Goal: Task Accomplishment & Management: Use online tool/utility

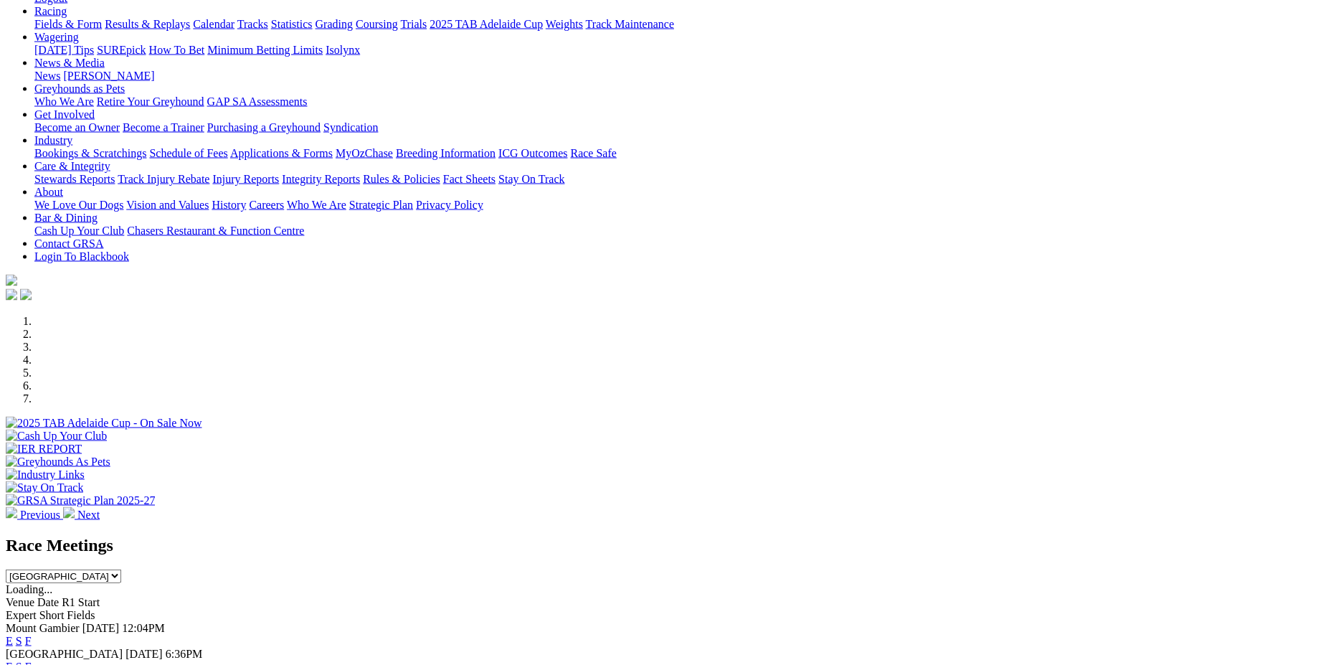
scroll to position [191, 0]
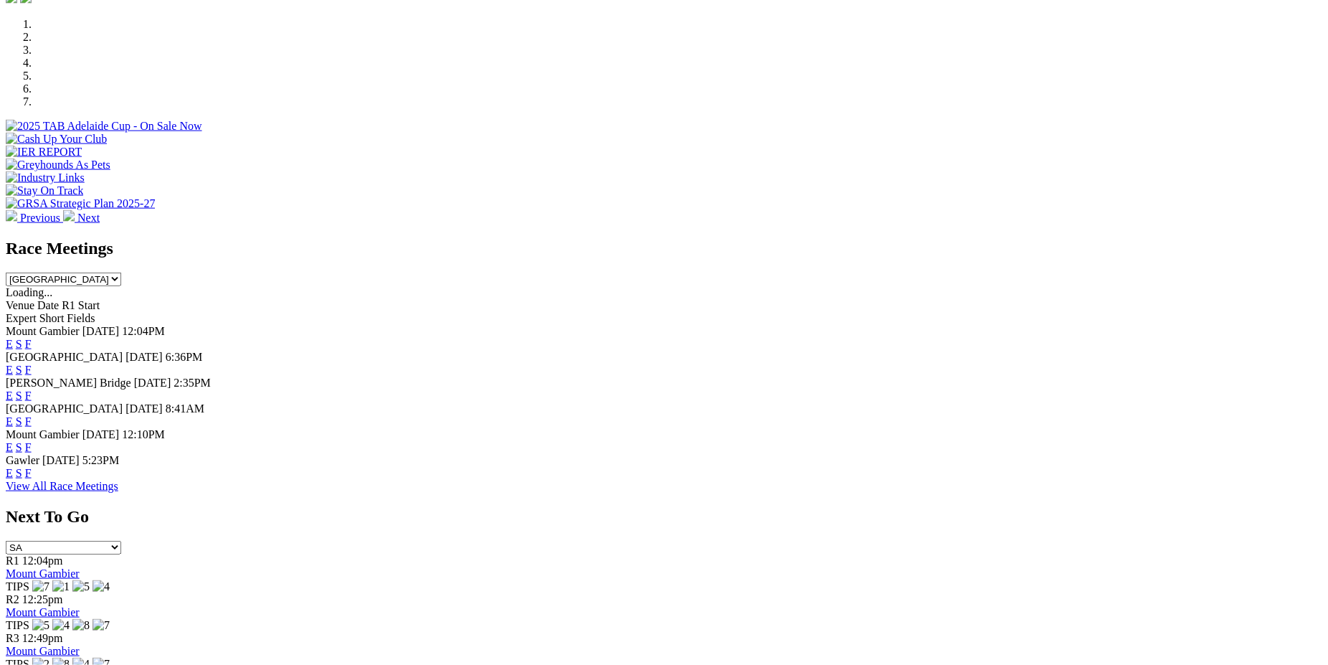
scroll to position [496, 0]
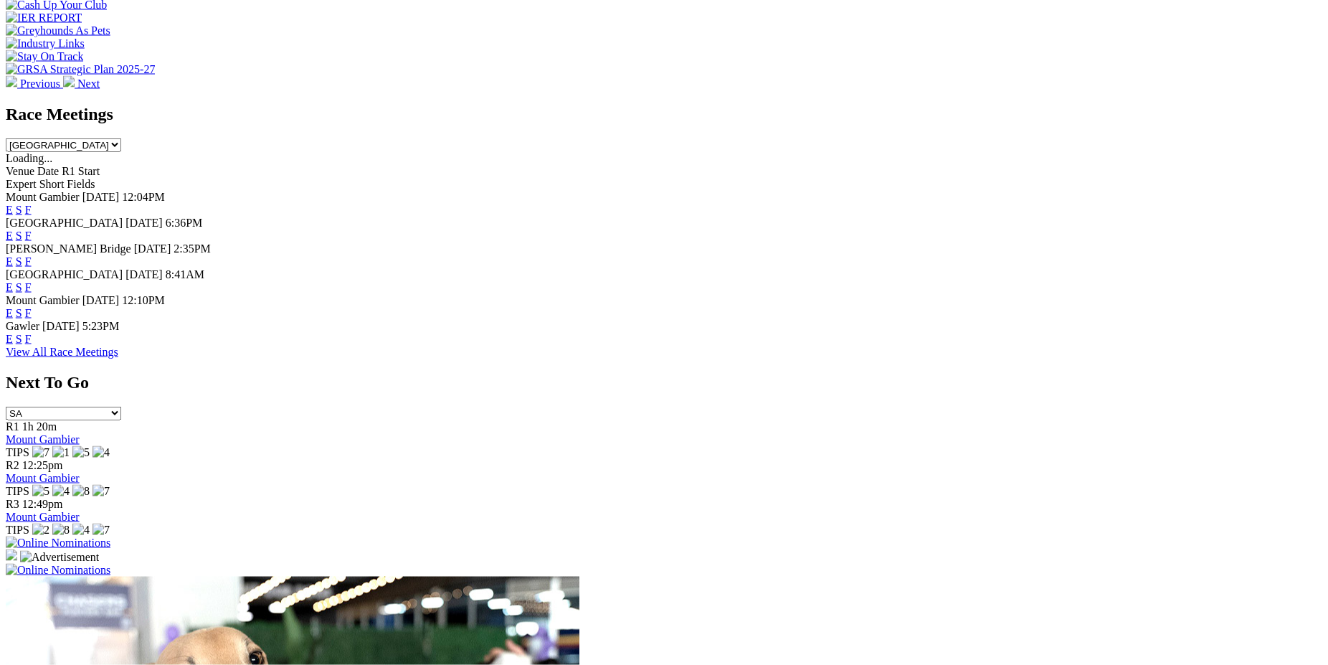
scroll to position [606, 0]
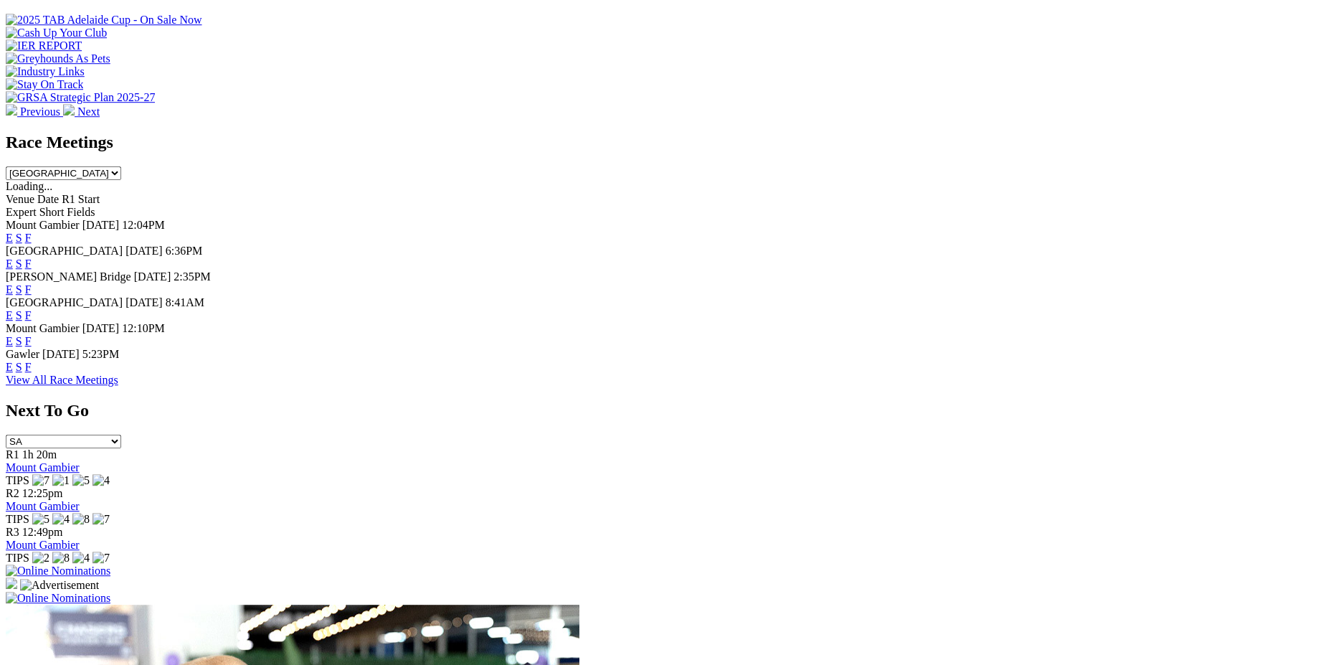
click at [110, 565] on img at bounding box center [58, 571] width 105 height 13
